Goal: Task Accomplishment & Management: Complete application form

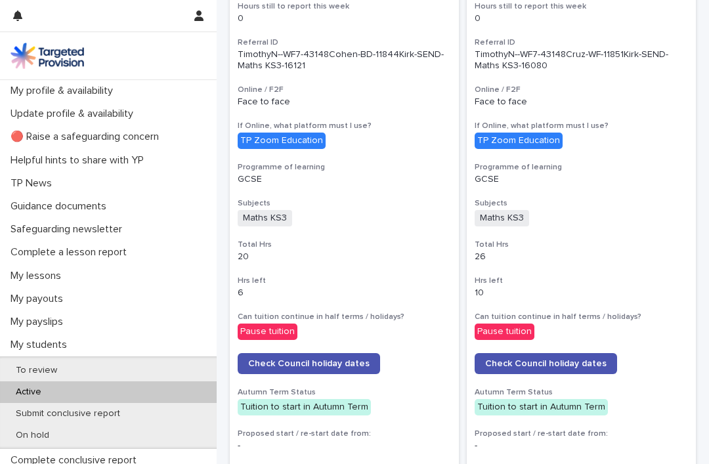
scroll to position [358, 0]
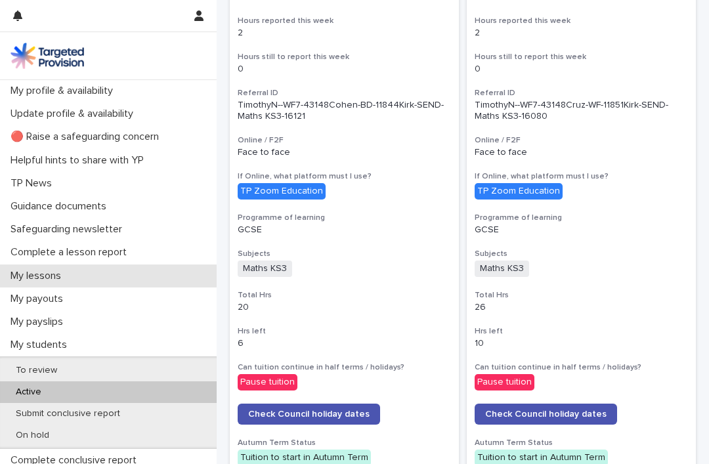
click at [33, 275] on p "My lessons" at bounding box center [38, 276] width 66 height 12
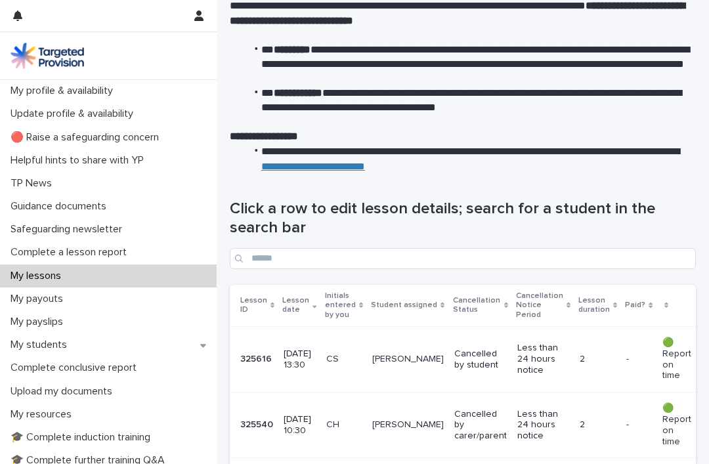
scroll to position [69, 0]
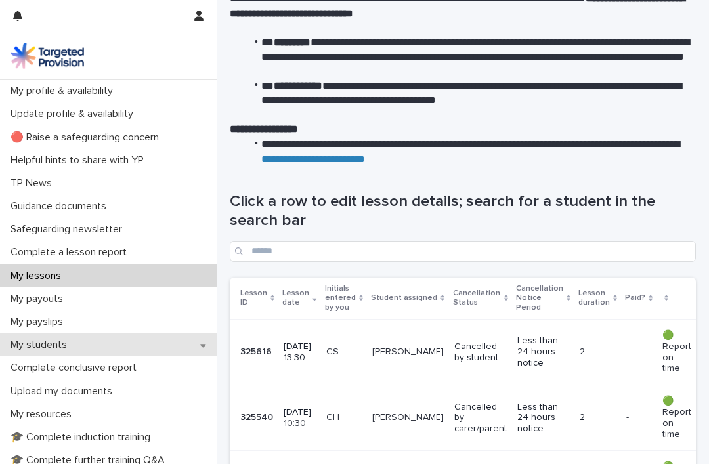
click at [38, 345] on p "My students" at bounding box center [41, 345] width 72 height 12
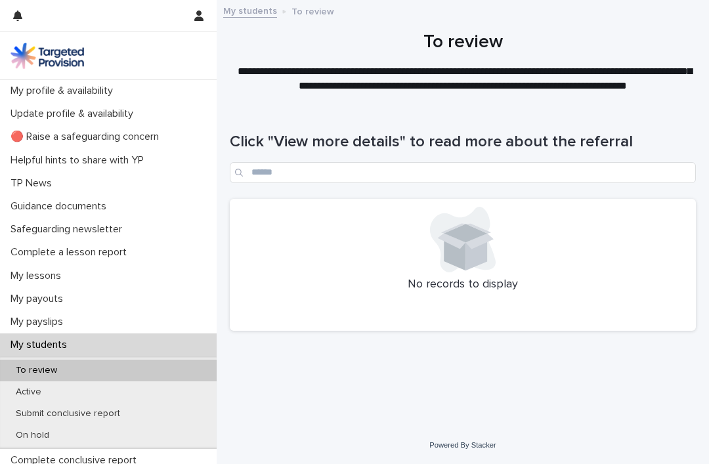
click at [36, 341] on p "My students" at bounding box center [41, 345] width 72 height 12
click at [30, 387] on p "Active" at bounding box center [28, 392] width 47 height 11
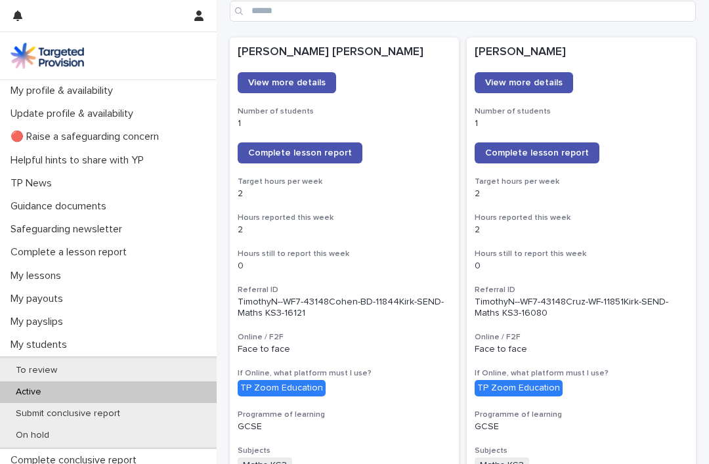
scroll to position [162, 0]
click at [271, 160] on link "Complete lesson report" at bounding box center [300, 152] width 125 height 21
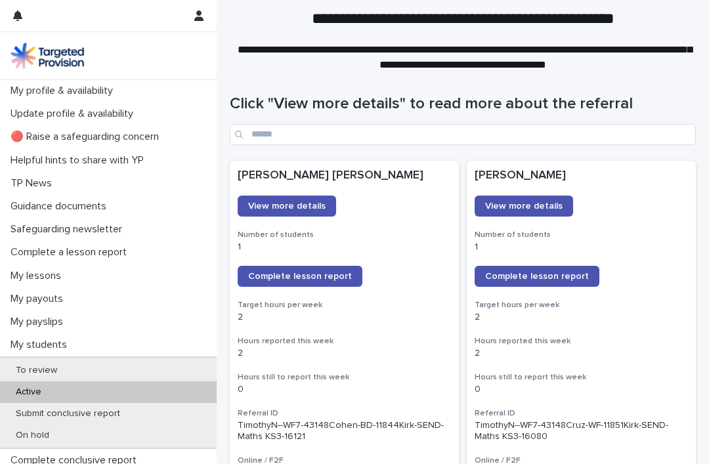
scroll to position [43, 0]
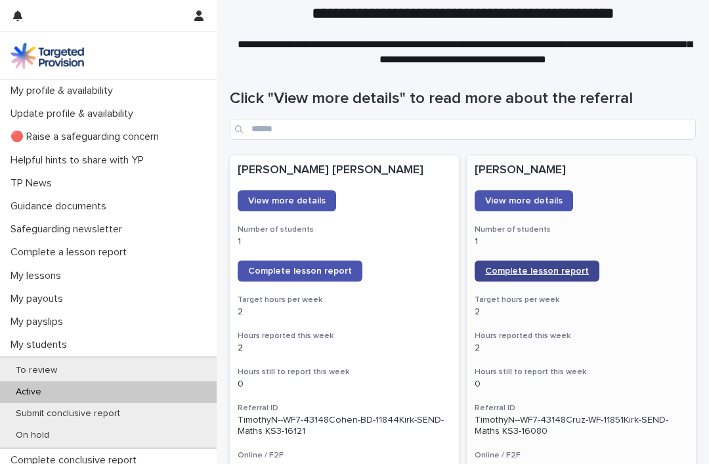
click at [506, 272] on span "Complete lesson report" at bounding box center [537, 271] width 104 height 9
